Goal: Check status: Check status

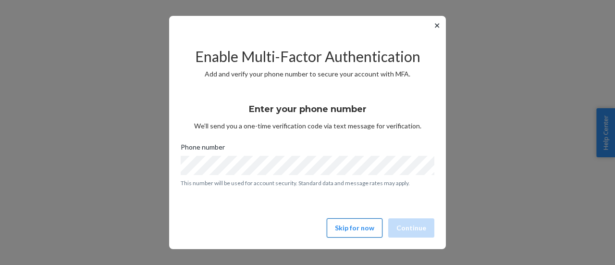
click at [348, 225] on button "Skip for now" at bounding box center [355, 227] width 56 height 19
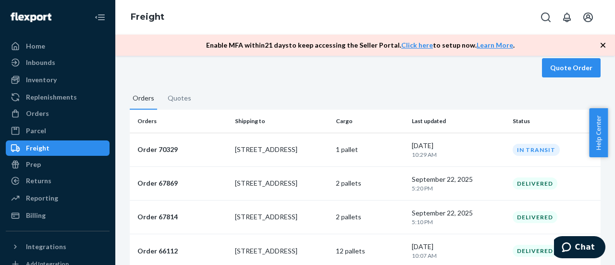
scroll to position [82, 0]
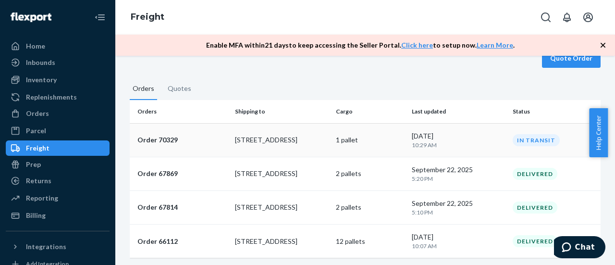
click at [168, 135] on p "Order 70329" at bounding box center [182, 140] width 90 height 10
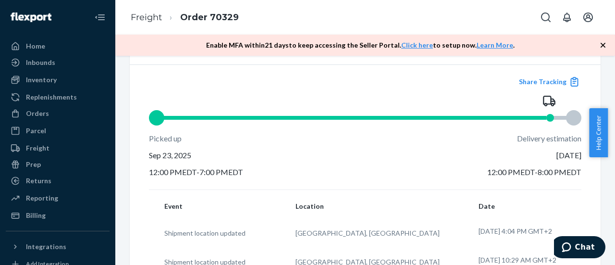
scroll to position [240, 0]
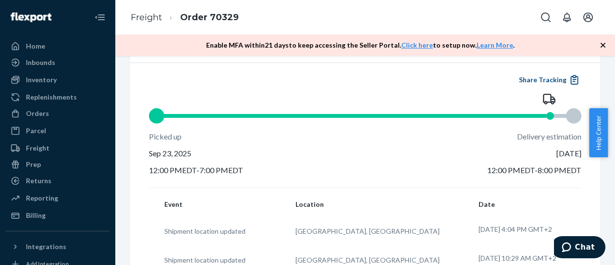
click at [543, 85] on button "Share Tracking" at bounding box center [548, 79] width 65 height 11
